Goal: Task Accomplishment & Management: Manage account settings

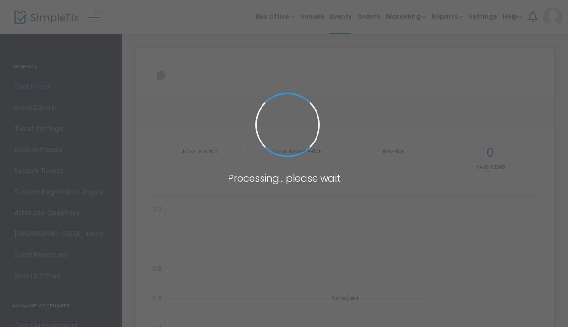
type input "[URL][DOMAIN_NAME]"
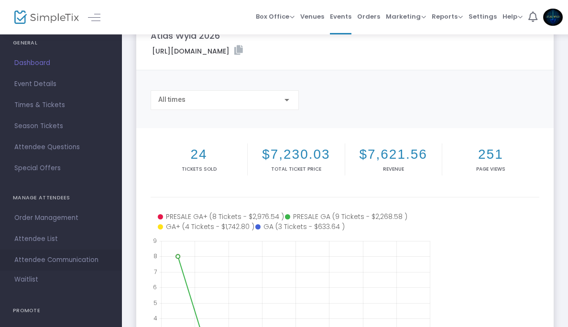
scroll to position [30, 0]
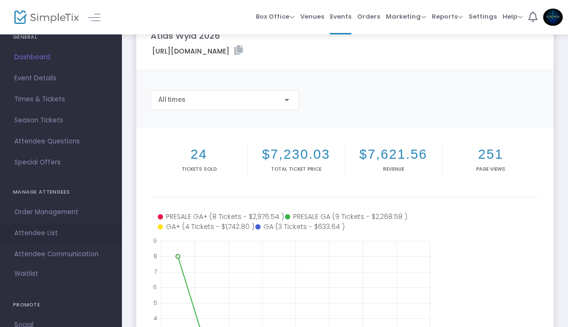
click at [72, 231] on span "Attendee List" at bounding box center [60, 233] width 93 height 12
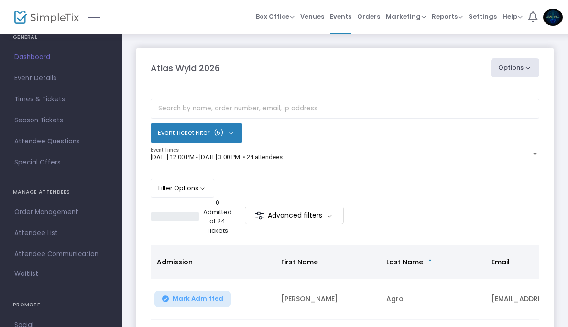
click at [319, 217] on m-button "Advanced filters" at bounding box center [294, 216] width 99 height 18
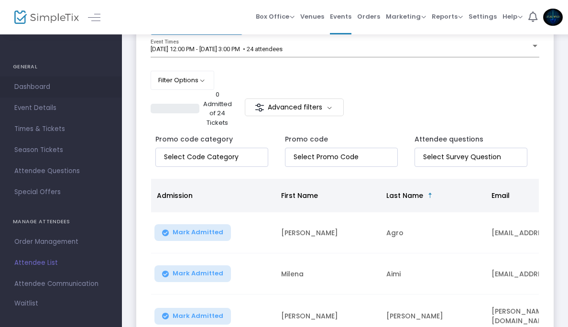
click at [44, 90] on span "Dashboard" at bounding box center [60, 87] width 93 height 12
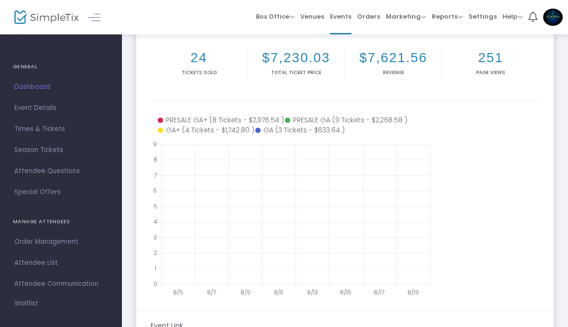
scroll to position [119, 0]
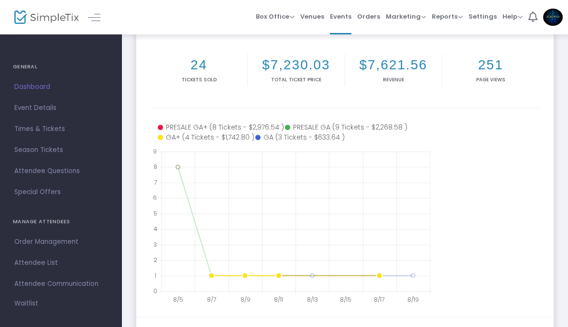
click at [186, 140] on icon at bounding box center [205, 137] width 95 height 10
click at [164, 138] on icon at bounding box center [205, 137] width 95 height 10
click at [177, 126] on icon at bounding box center [220, 127] width 124 height 10
click at [321, 128] on icon at bounding box center [345, 127] width 121 height 10
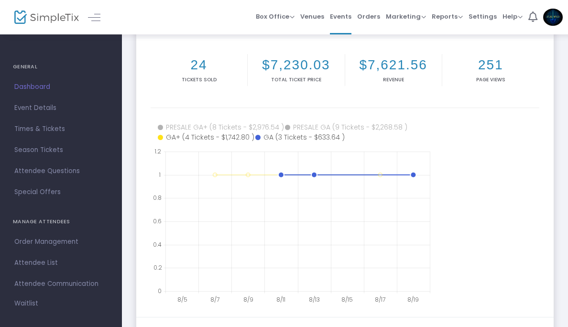
click at [295, 137] on icon at bounding box center [299, 137] width 88 height 10
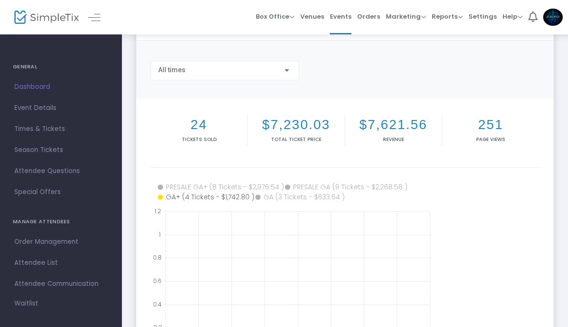
scroll to position [79, 0]
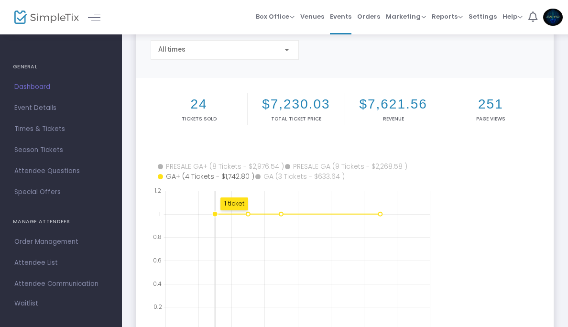
click at [230, 208] on div "1 ticket" at bounding box center [234, 203] width 28 height 13
click at [213, 213] on circle at bounding box center [215, 214] width 6 height 6
click at [248, 215] on circle at bounding box center [248, 214] width 6 height 6
click at [401, 204] on div "1 ticket" at bounding box center [399, 203] width 28 height 13
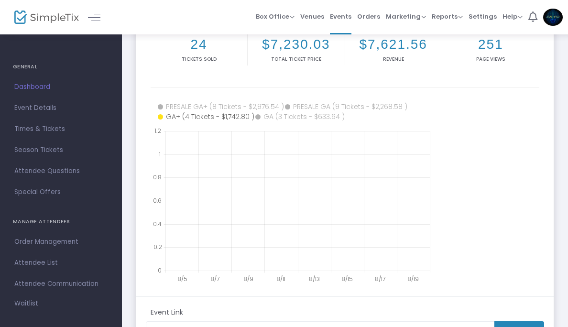
scroll to position [143, 0]
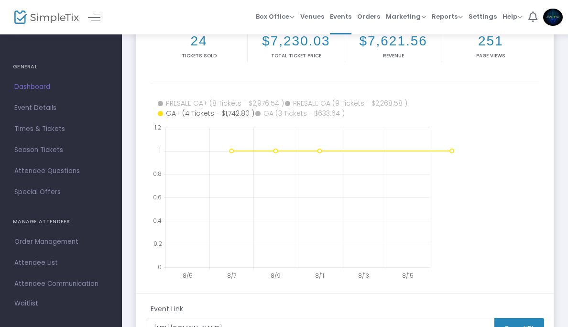
click at [238, 99] on icon at bounding box center [220, 104] width 124 height 10
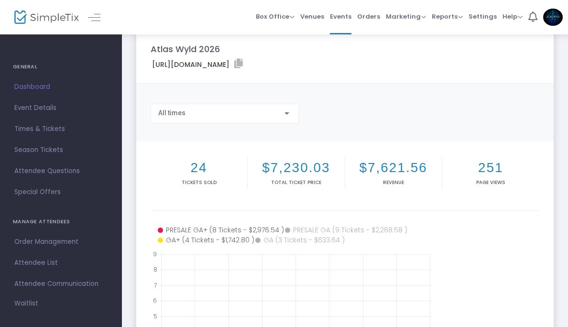
scroll to position [14, 0]
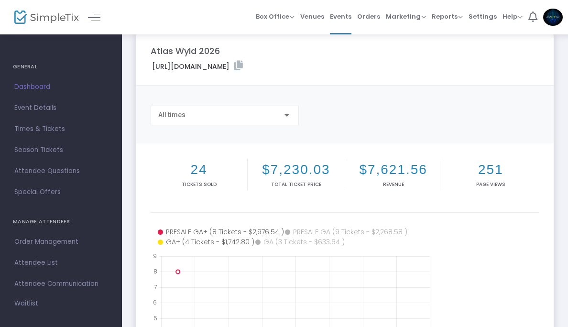
click at [237, 115] on div "All times" at bounding box center [220, 115] width 124 height 8
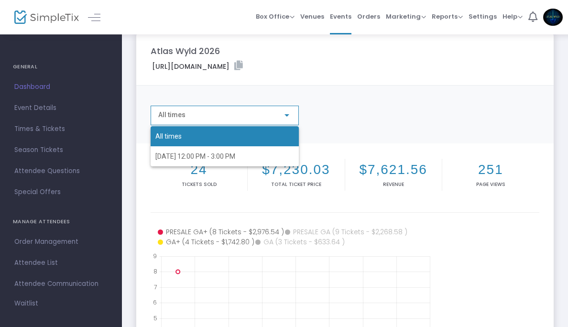
click at [237, 115] on div "All times [DATE] 12:00 PM - 3:00 PM" at bounding box center [217, 139] width 133 height 55
click at [340, 116] on div at bounding box center [284, 163] width 568 height 327
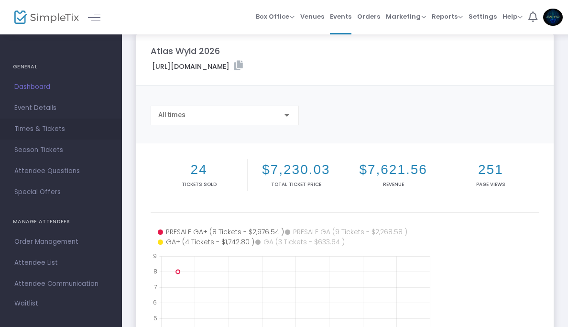
click at [47, 127] on span "Times & Tickets" at bounding box center [60, 129] width 93 height 12
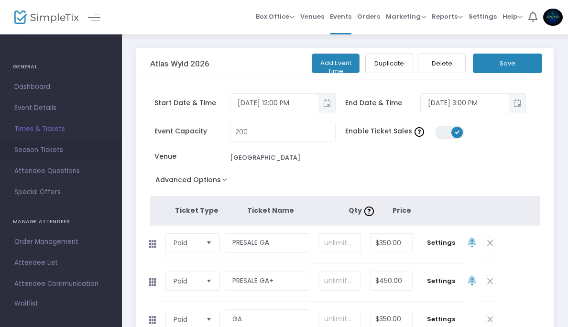
click at [51, 153] on span "Season Tickets" at bounding box center [60, 150] width 93 height 12
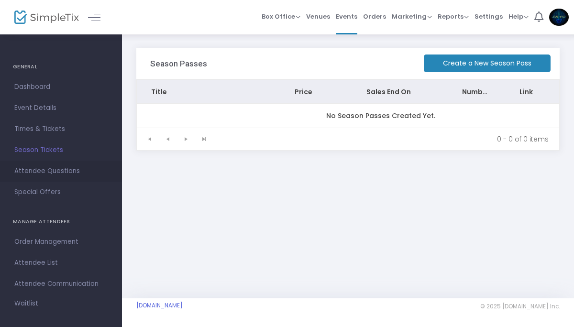
click at [65, 169] on span "Attendee Questions" at bounding box center [60, 171] width 93 height 12
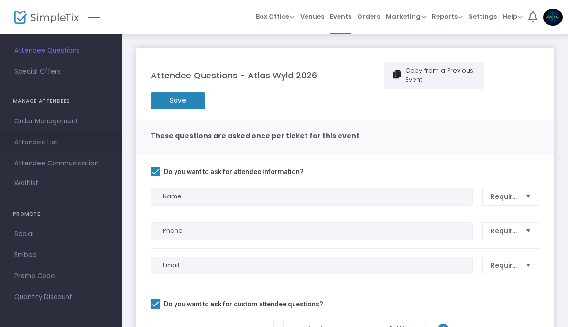
scroll to position [122, 0]
